Goal: Task Accomplishment & Management: Use online tool/utility

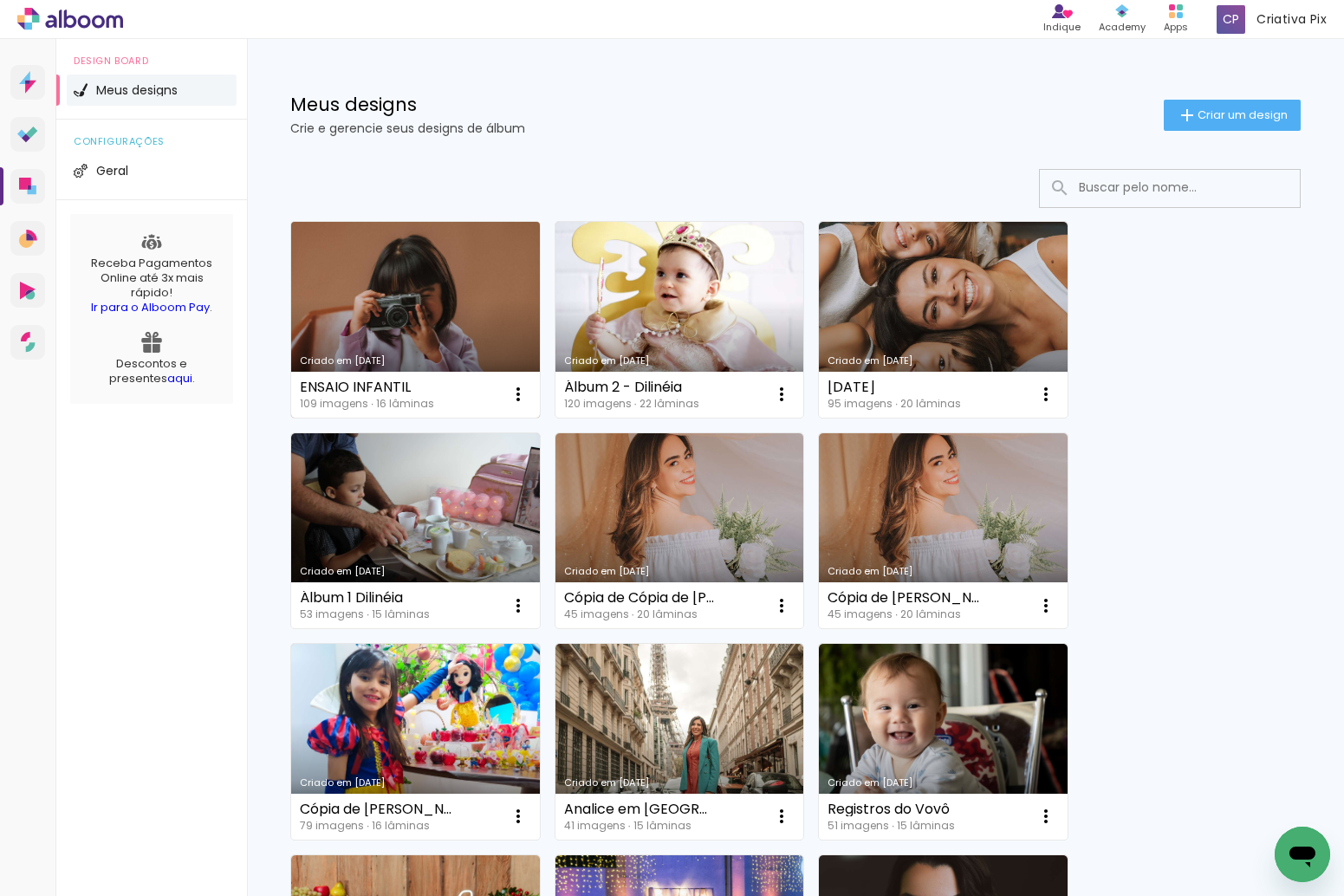
click at [484, 302] on link "Criado em [DATE]" at bounding box center [415, 319] width 248 height 196
